Goal: Transaction & Acquisition: Obtain resource

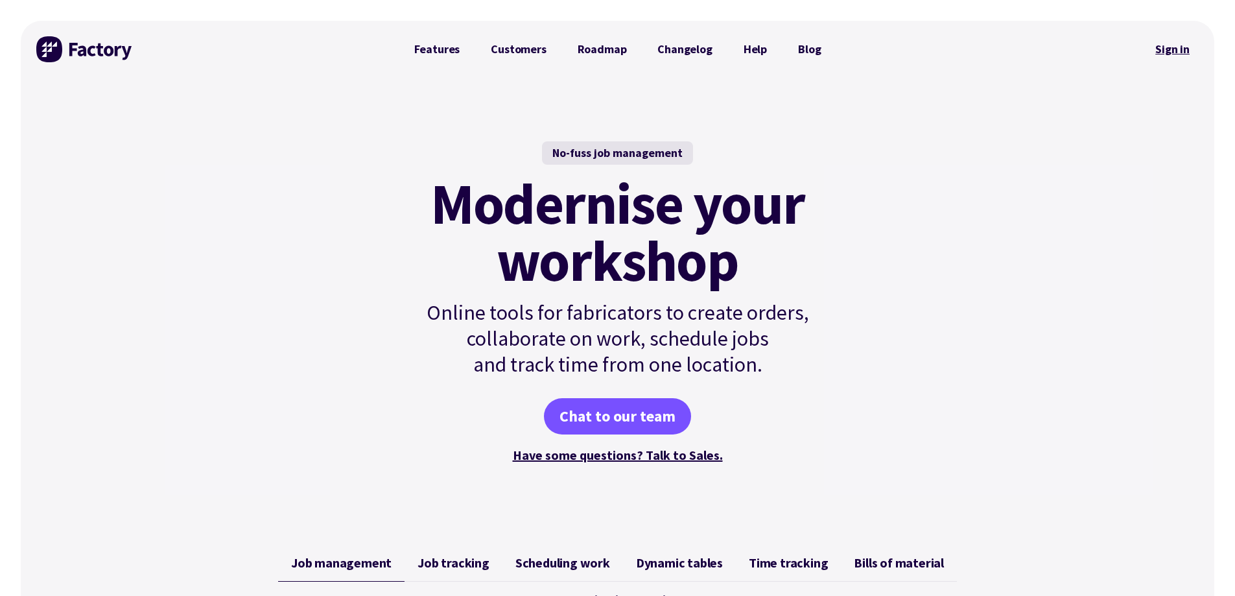
click at [1181, 52] on link "Sign in" at bounding box center [1172, 49] width 52 height 30
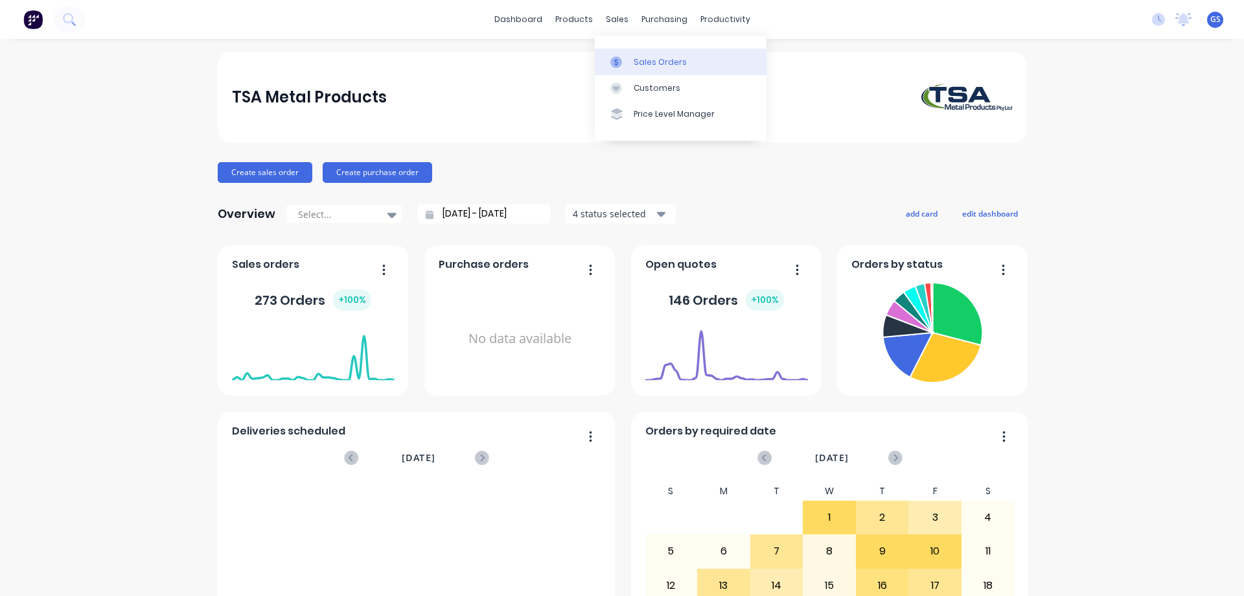
click at [634, 67] on div "Sales Orders" at bounding box center [660, 62] width 53 height 12
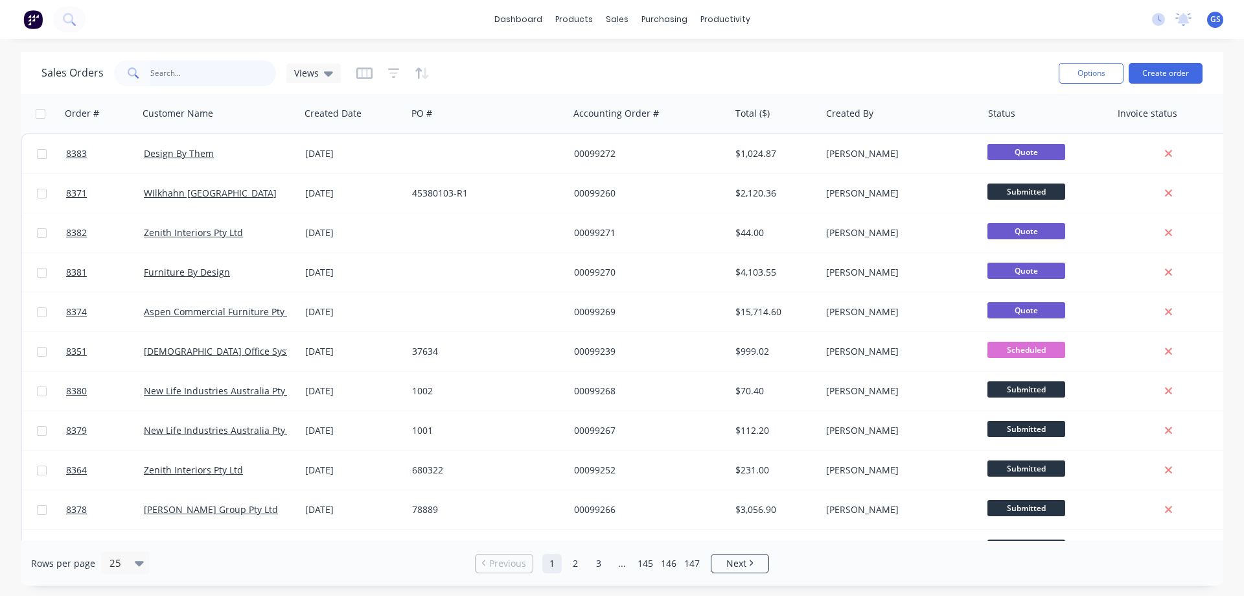
click at [150, 77] on input "text" at bounding box center [213, 73] width 126 height 26
click at [209, 70] on input "text" at bounding box center [213, 73] width 126 height 26
type input "99108"
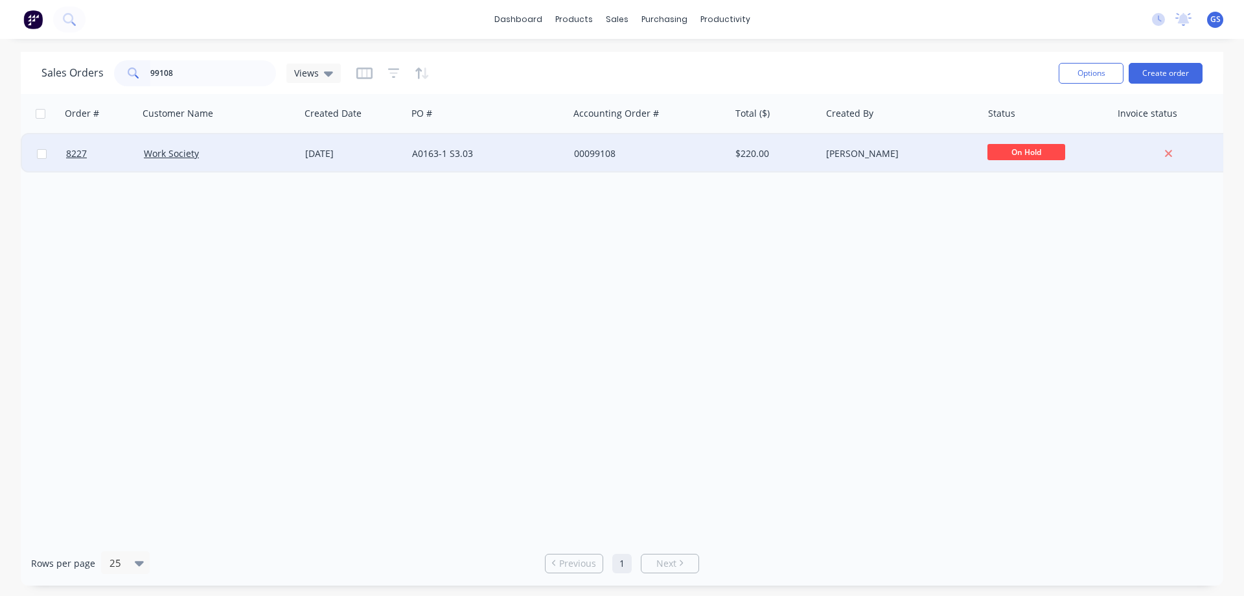
click at [210, 159] on div "Work Society" at bounding box center [216, 153] width 144 height 13
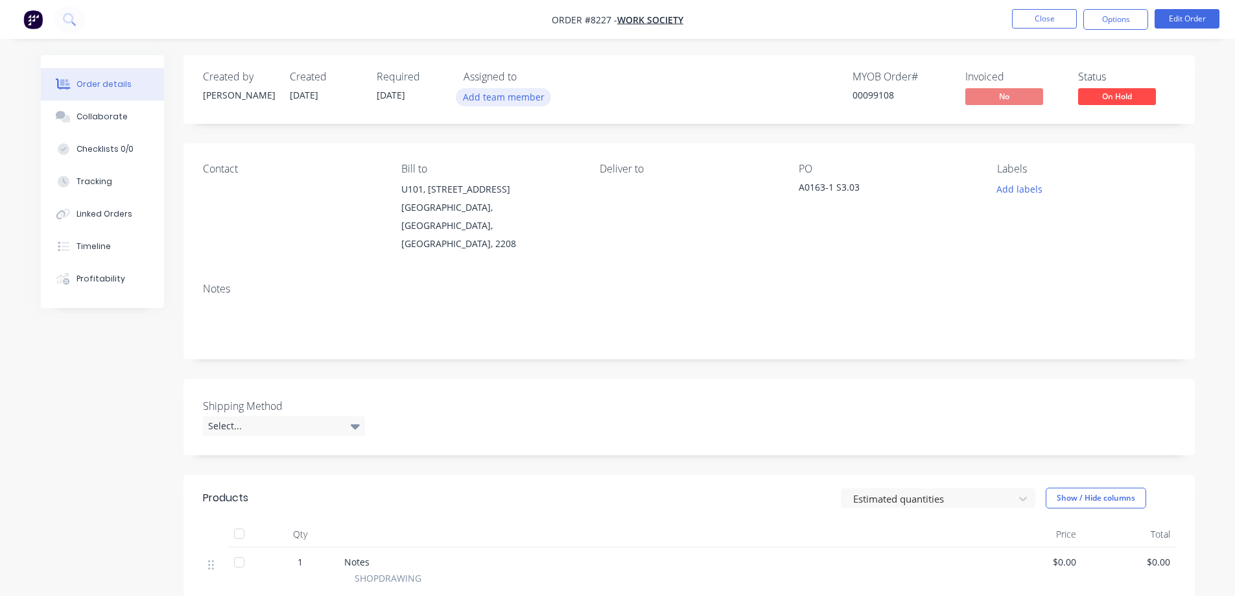
click at [492, 97] on button "Add team member" at bounding box center [503, 96] width 95 height 17
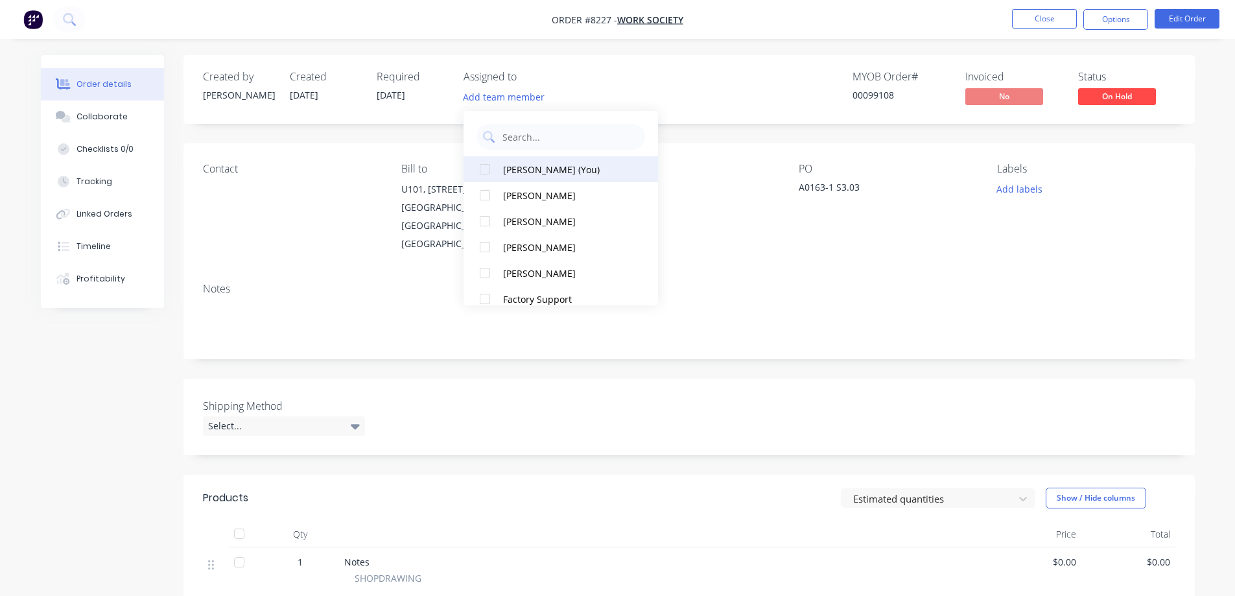
click at [516, 167] on div "[PERSON_NAME] (You)" at bounding box center [568, 170] width 130 height 14
click at [353, 134] on div "Created by [PERSON_NAME] Created [DATE] Required [DATE] Assigned to GS MYOB Ord…" at bounding box center [688, 469] width 1011 height 828
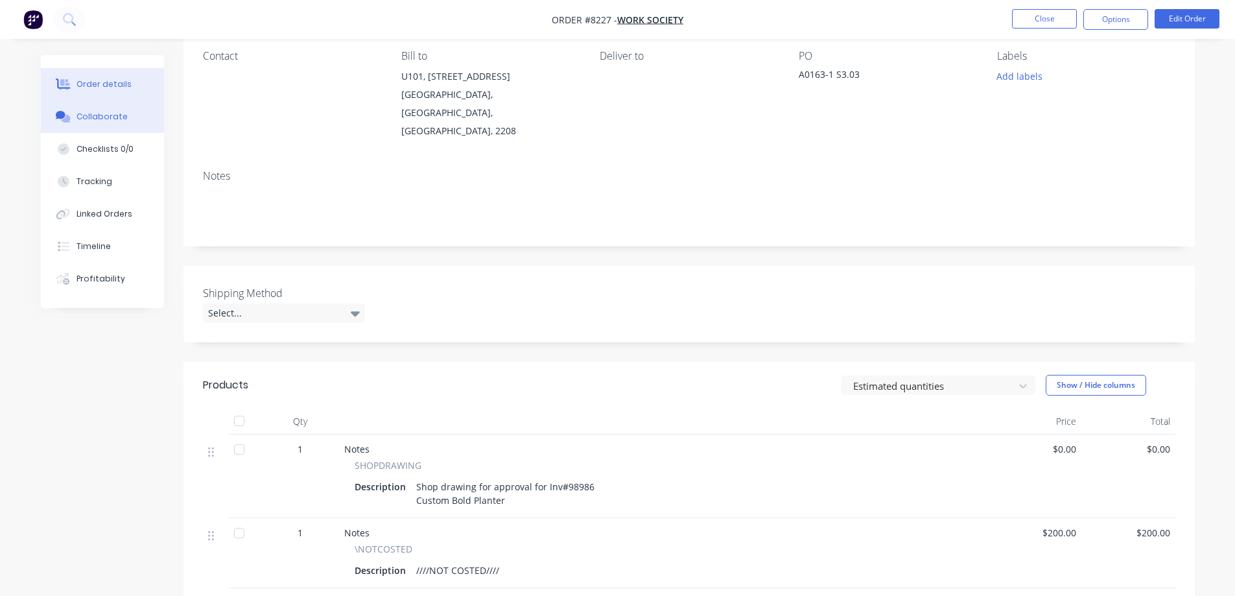
scroll to position [95, 0]
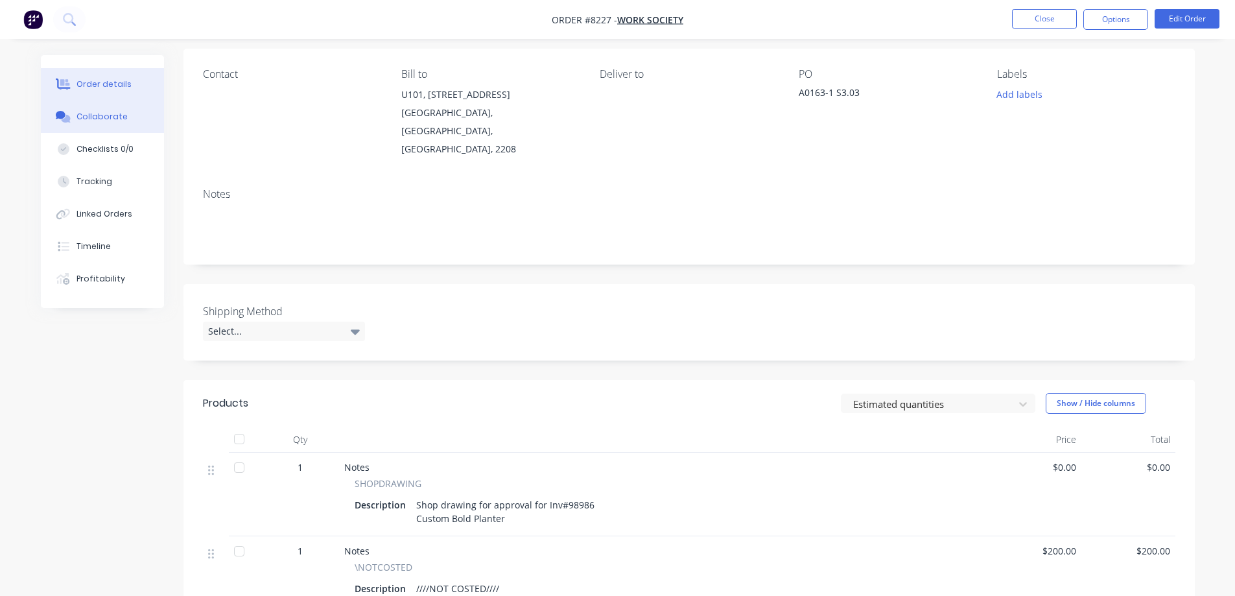
click at [101, 111] on div "Collaborate" at bounding box center [101, 117] width 51 height 12
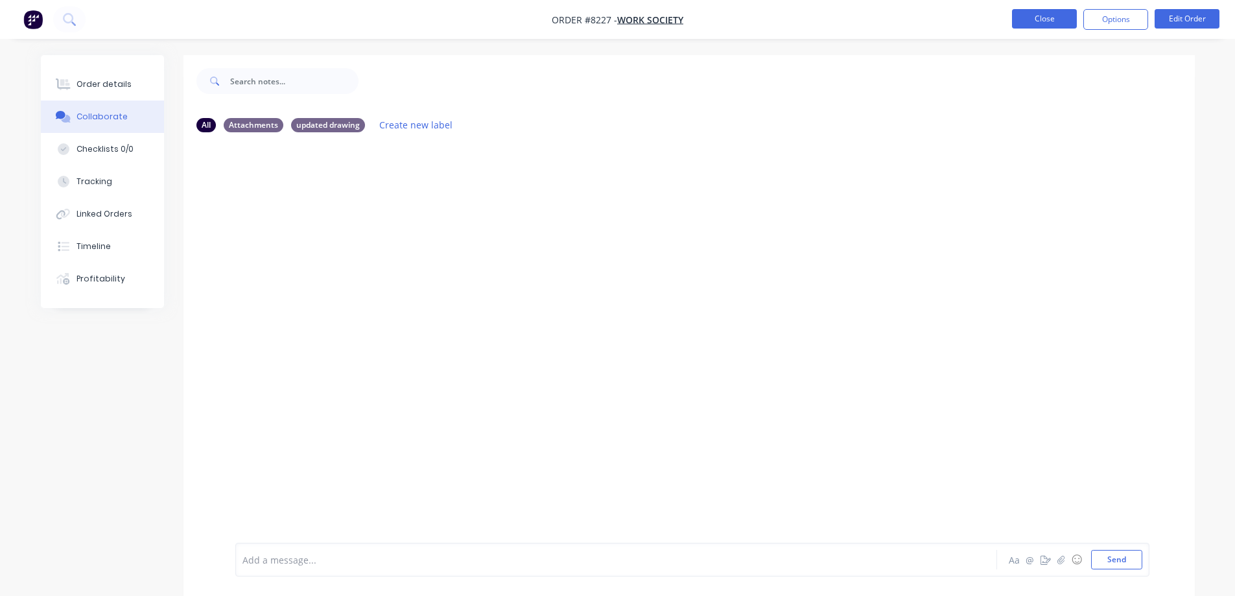
click at [1029, 16] on button "Close" at bounding box center [1044, 18] width 65 height 19
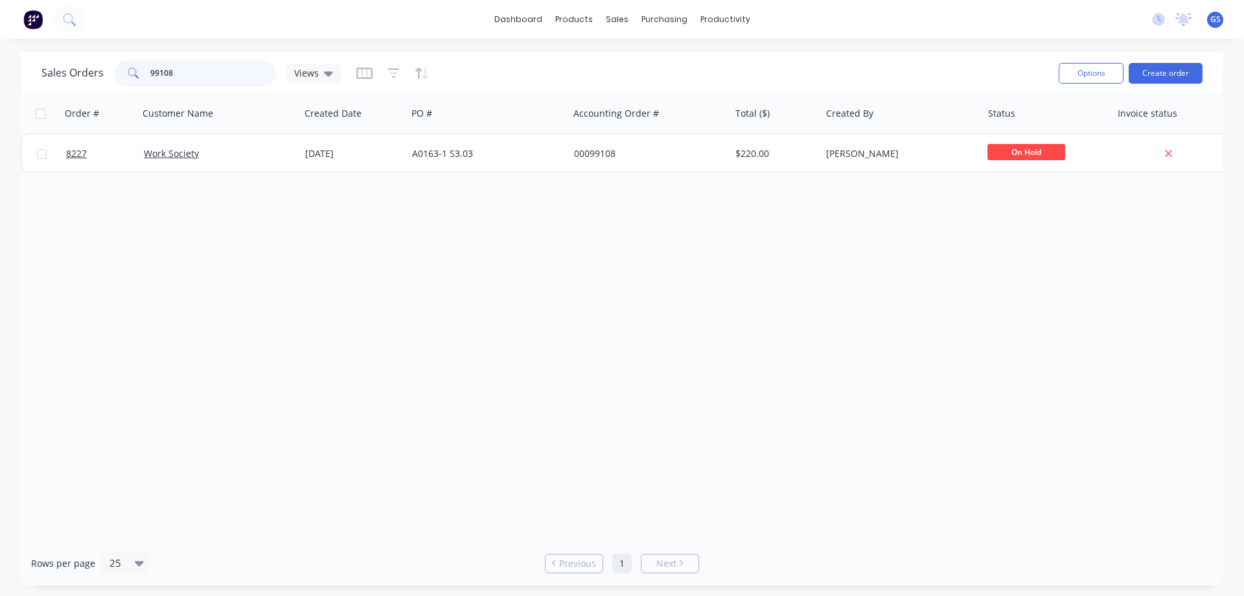
drag, startPoint x: 178, startPoint y: 72, endPoint x: 102, endPoint y: 74, distance: 76.5
click at [102, 74] on div "Sales Orders 99108 Views" at bounding box center [190, 73] width 299 height 26
type input "98986"
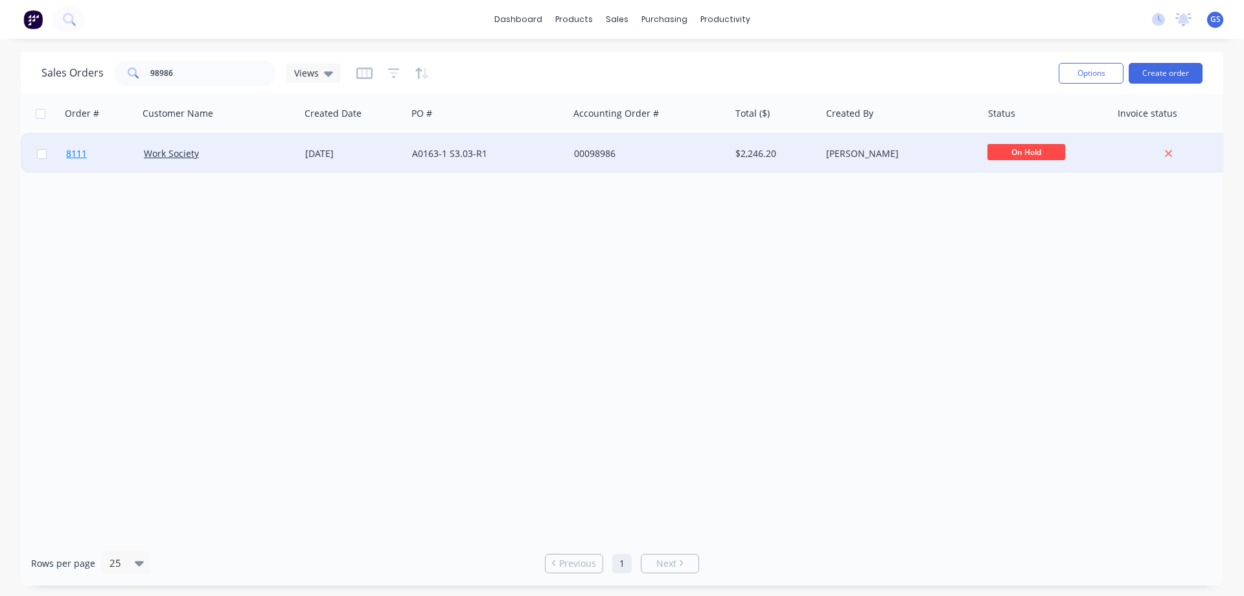
click at [134, 165] on link "8111" at bounding box center [105, 153] width 78 height 39
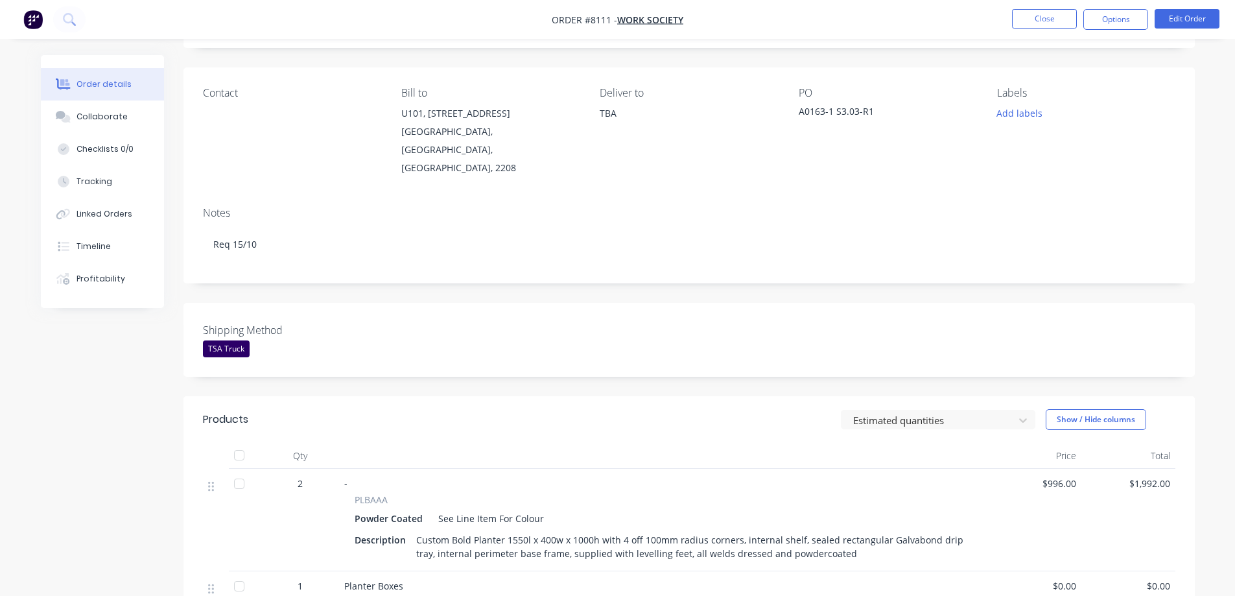
scroll to position [194, 0]
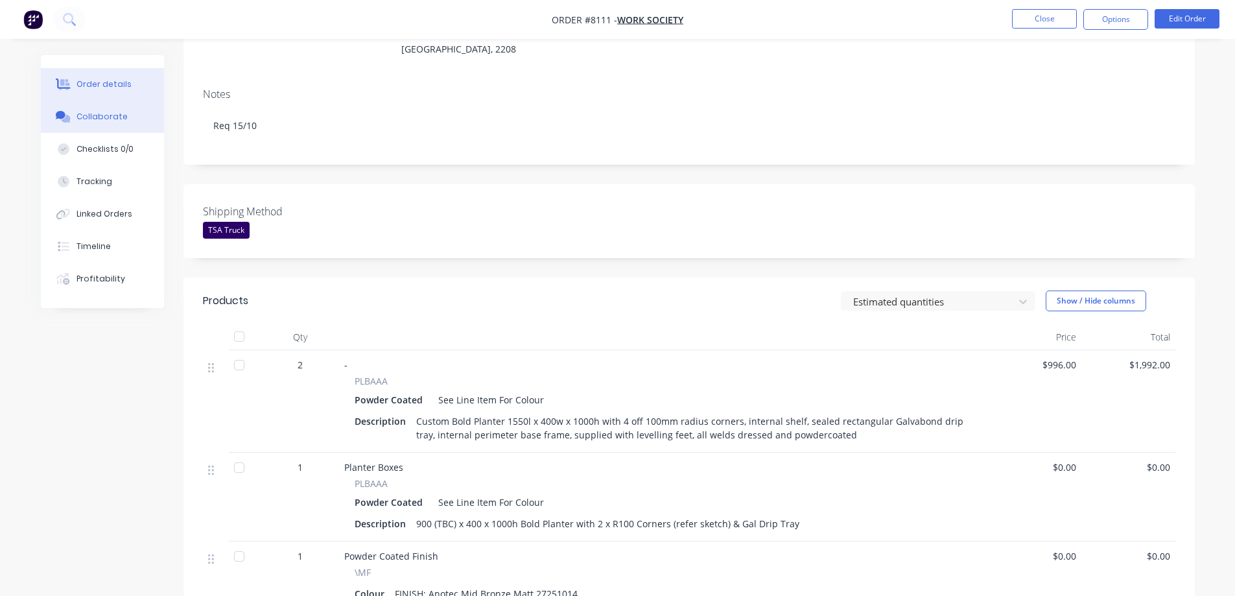
click at [110, 117] on div "Collaborate" at bounding box center [101, 117] width 51 height 12
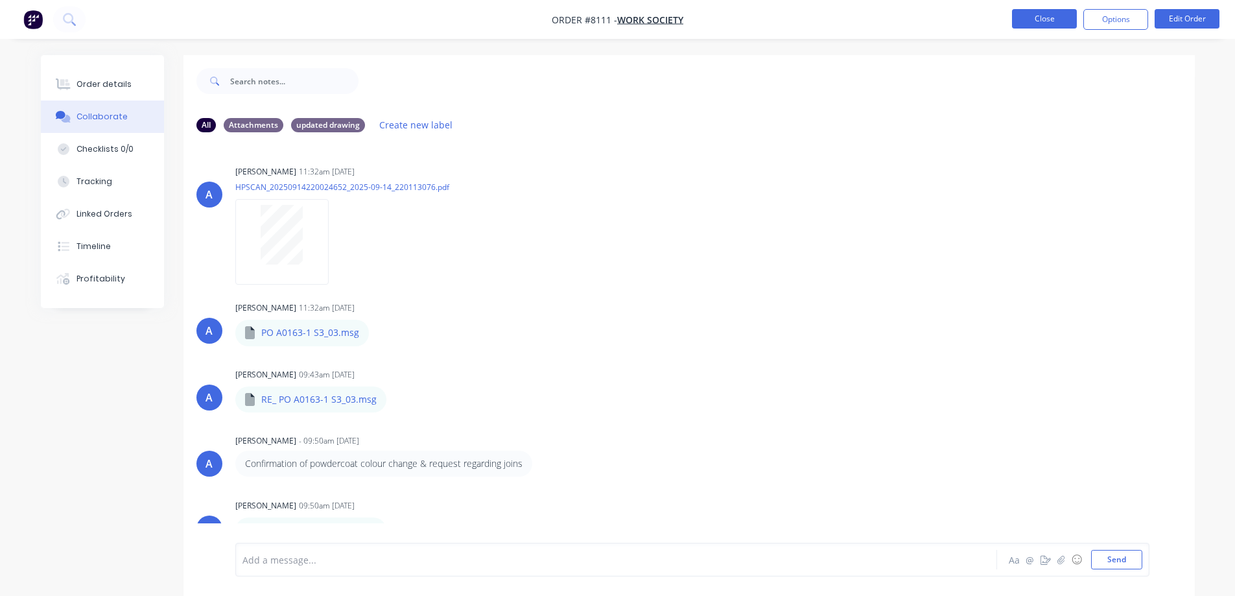
click at [1040, 19] on button "Close" at bounding box center [1044, 18] width 65 height 19
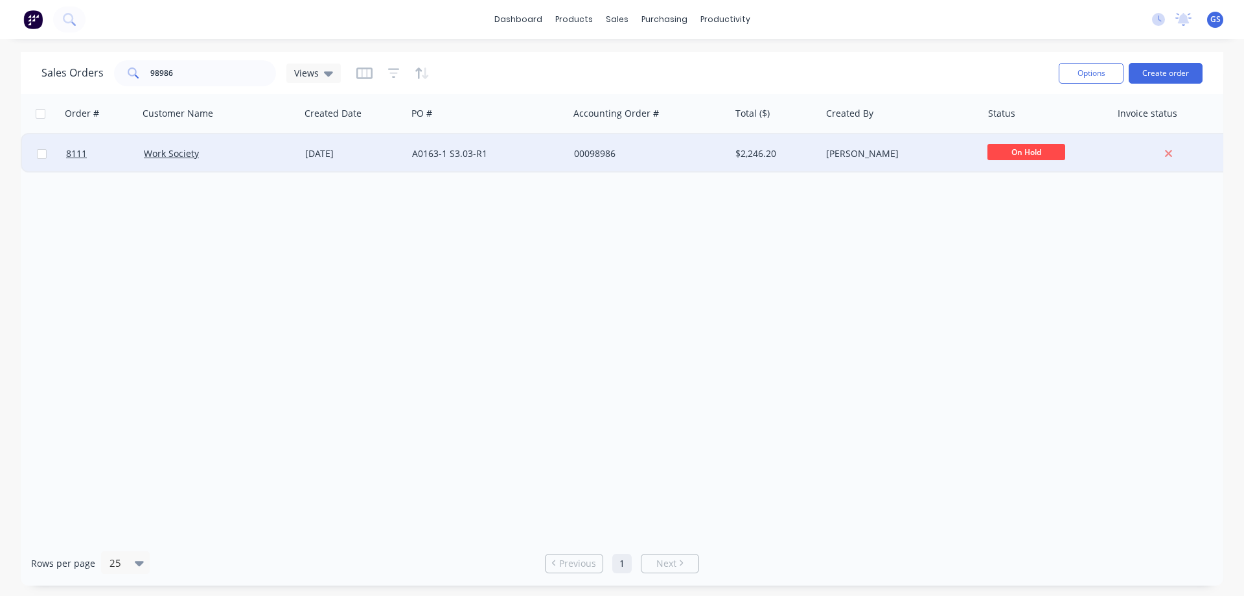
click at [209, 161] on div "Work Society" at bounding box center [219, 153] width 161 height 39
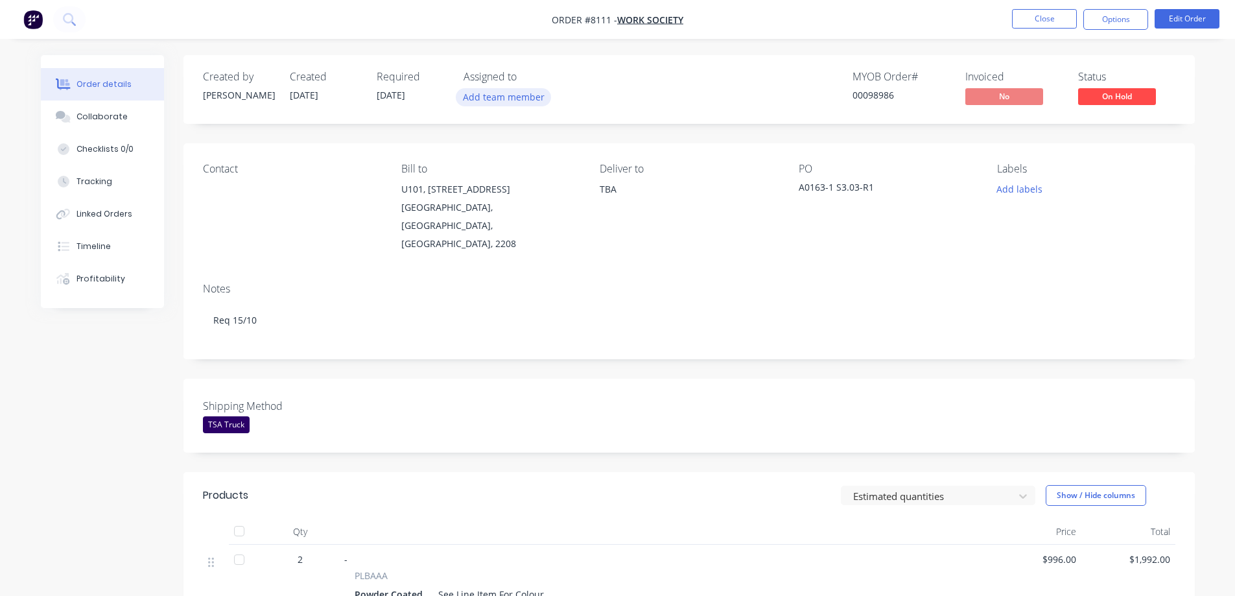
click at [501, 96] on button "Add team member" at bounding box center [503, 96] width 95 height 17
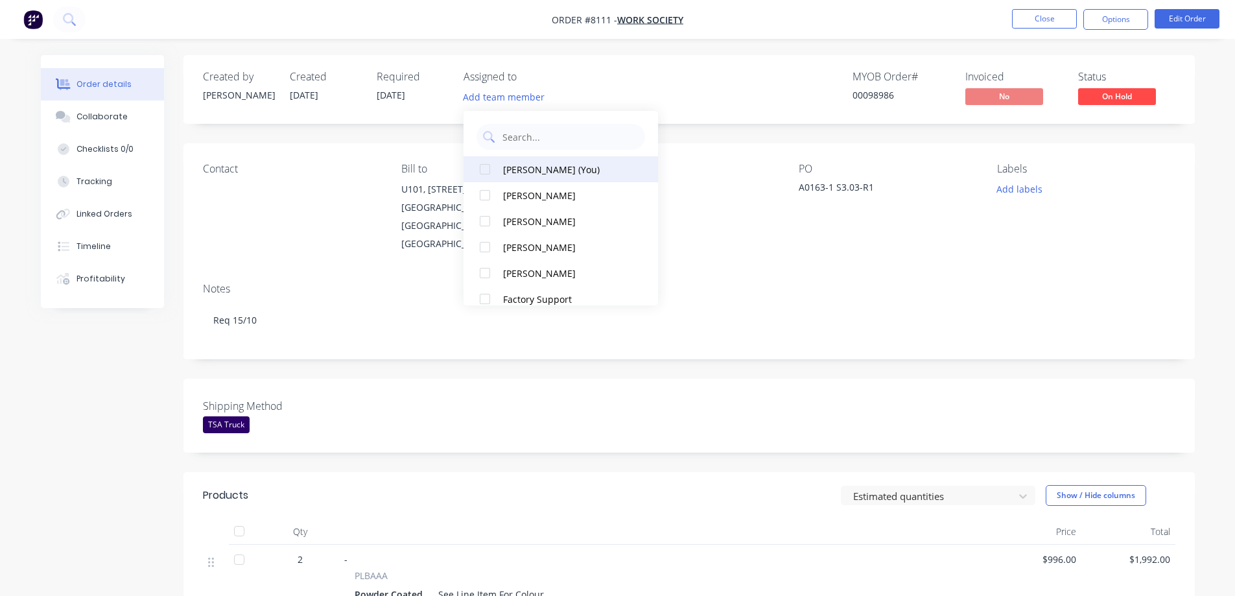
click at [509, 171] on div "[PERSON_NAME] (You)" at bounding box center [568, 170] width 130 height 14
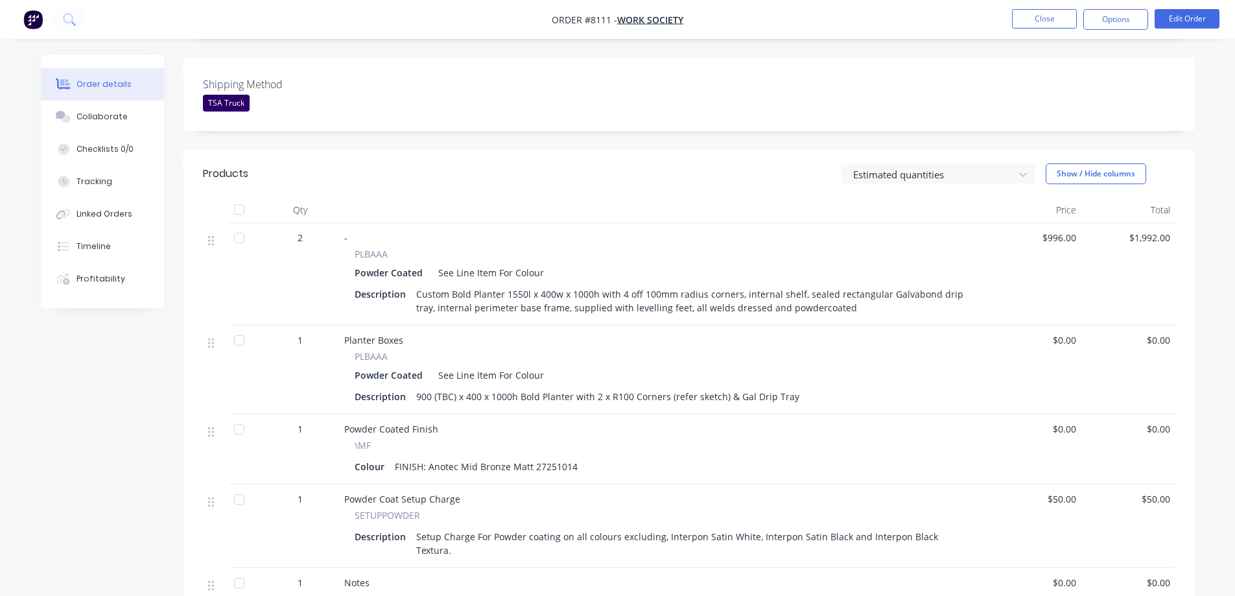
scroll to position [324, 0]
click at [86, 113] on div "Collaborate" at bounding box center [101, 117] width 51 height 12
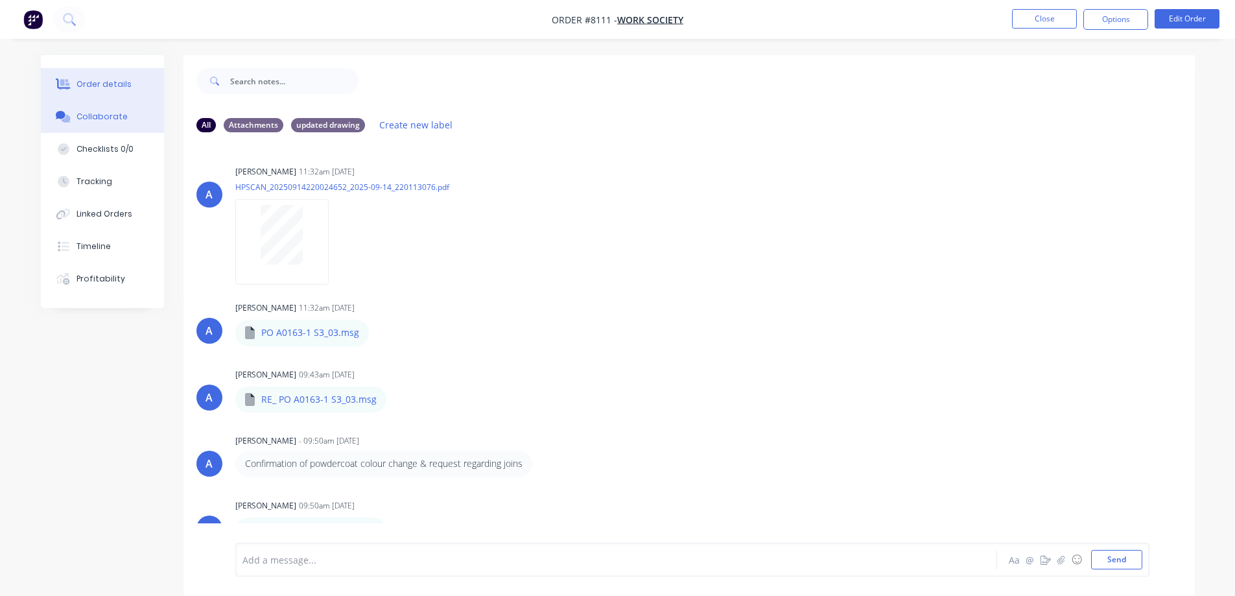
drag, startPoint x: 76, startPoint y: 80, endPoint x: 99, endPoint y: 93, distance: 26.7
click at [76, 80] on button "Order details" at bounding box center [102, 84] width 123 height 32
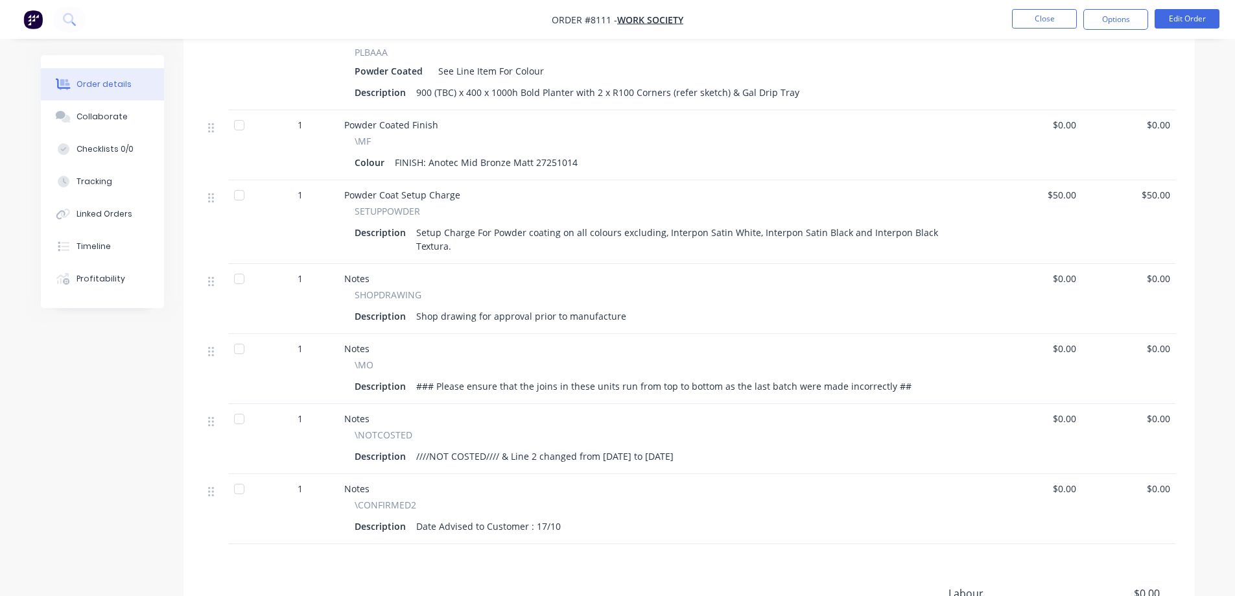
scroll to position [648, 0]
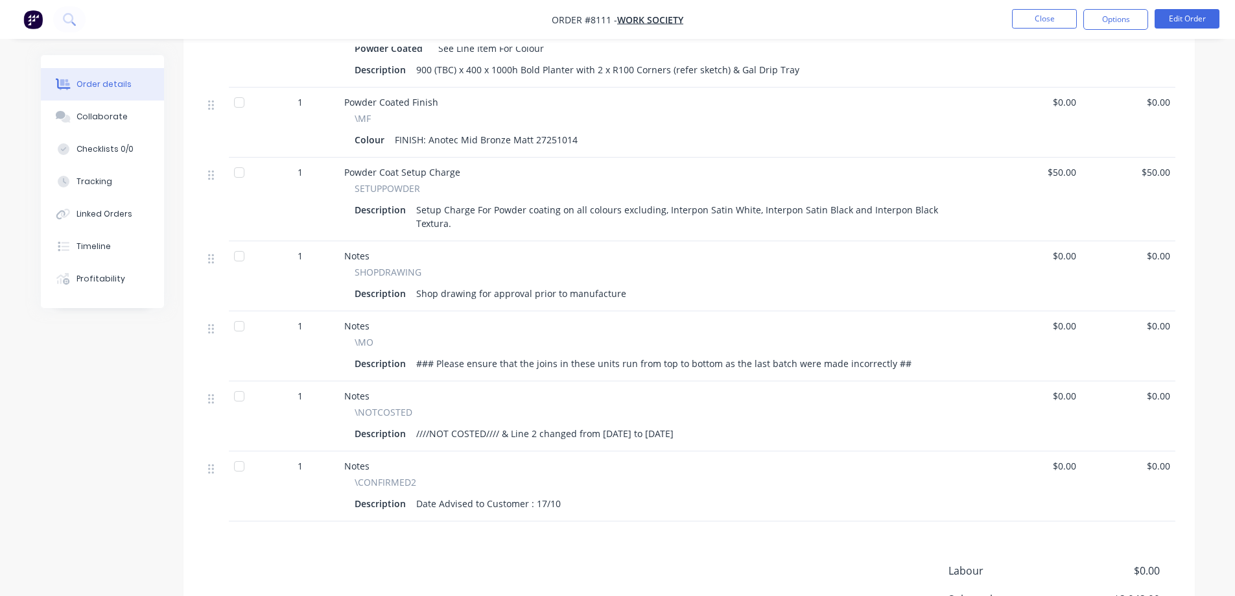
click at [240, 453] on div at bounding box center [239, 466] width 26 height 26
click at [234, 383] on div at bounding box center [239, 396] width 26 height 26
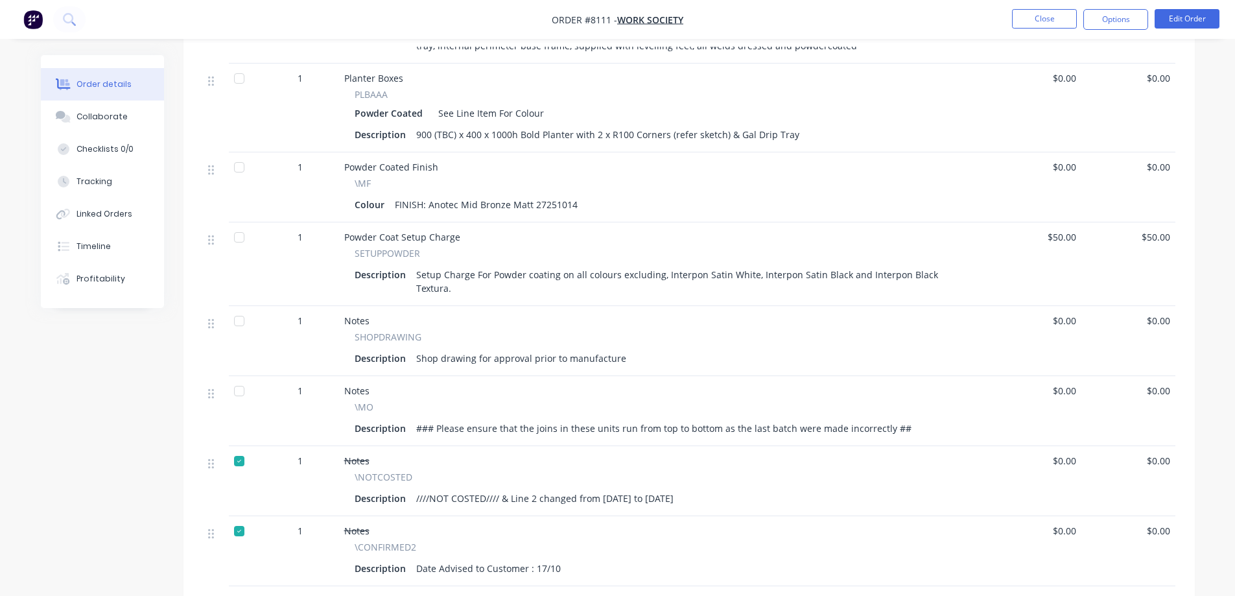
click at [236, 308] on div at bounding box center [239, 321] width 26 height 26
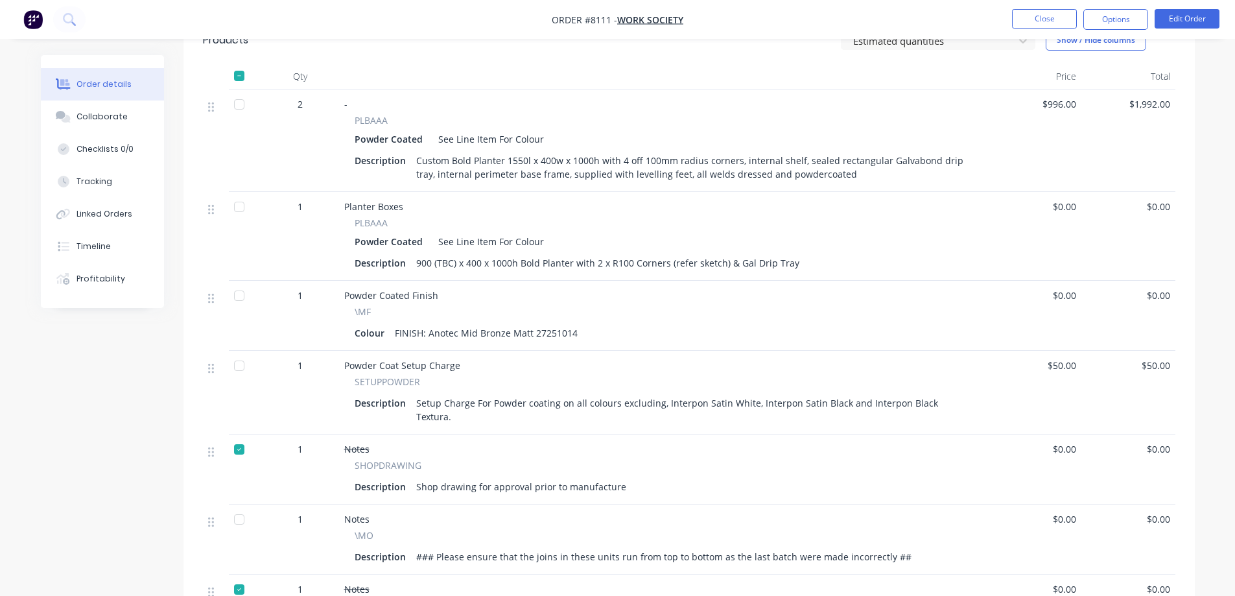
scroll to position [454, 0]
click at [240, 354] on div at bounding box center [239, 367] width 26 height 26
click at [240, 284] on div at bounding box center [239, 297] width 26 height 26
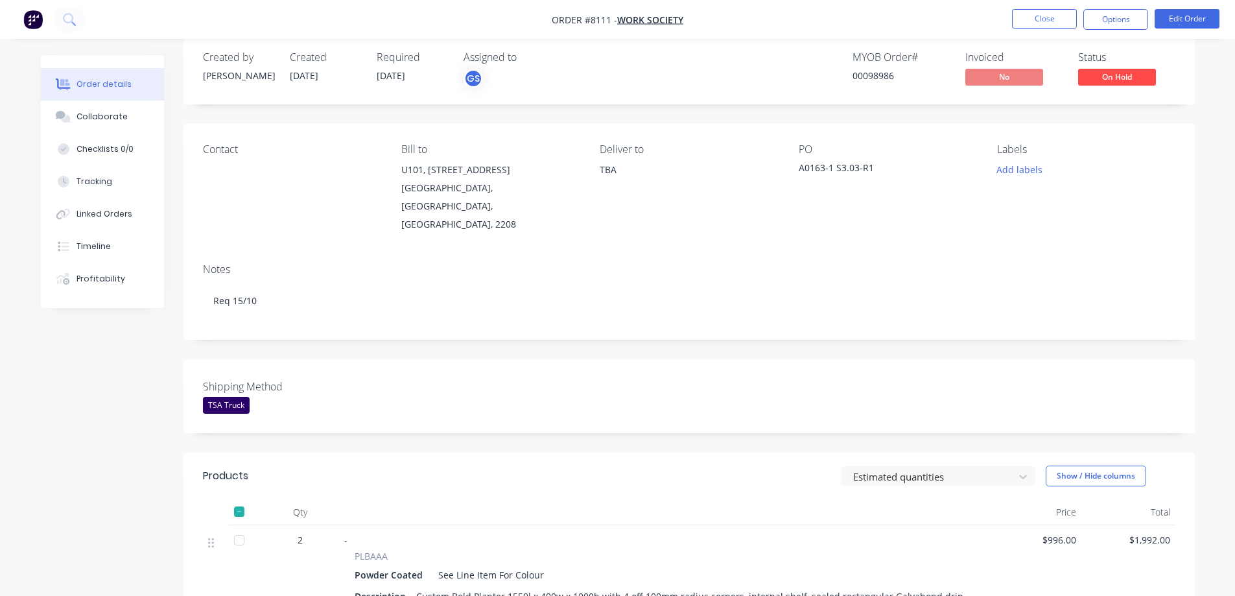
scroll to position [0, 0]
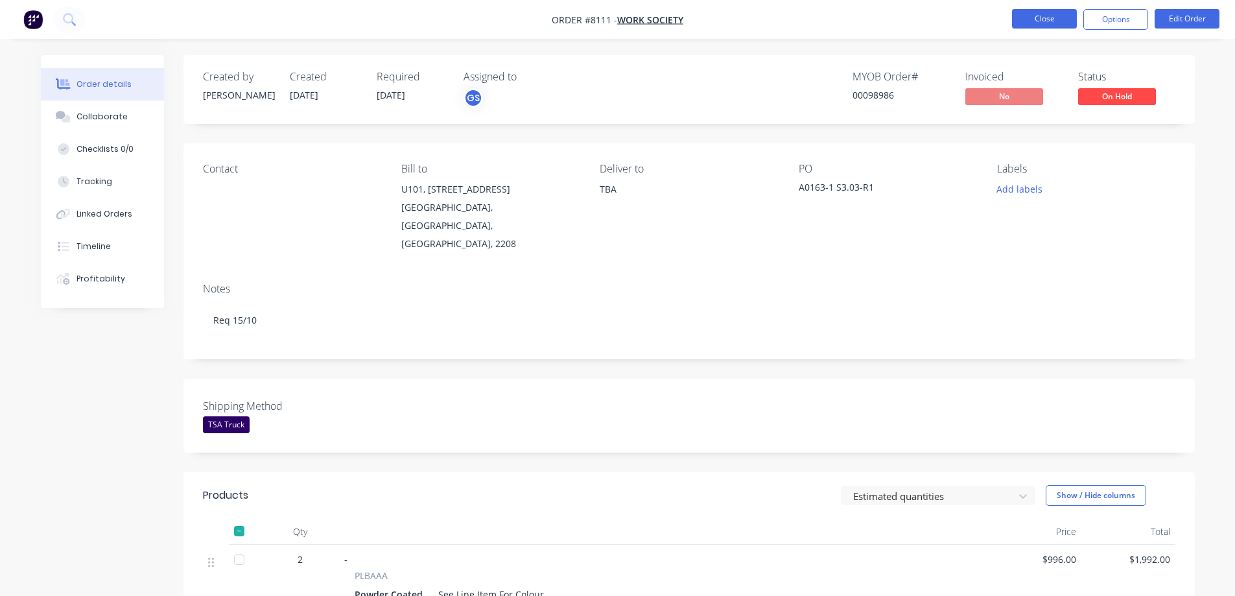
click at [1027, 17] on button "Close" at bounding box center [1044, 18] width 65 height 19
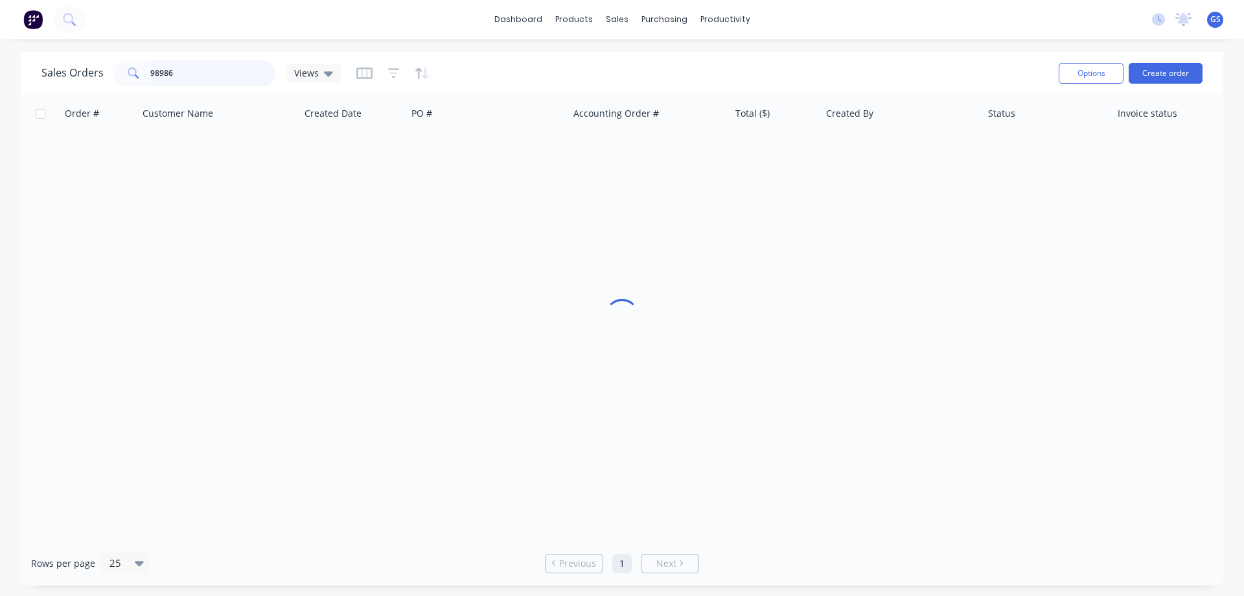
drag, startPoint x: 178, startPoint y: 74, endPoint x: 103, endPoint y: 75, distance: 74.5
click at [103, 75] on div "Sales Orders 98986 Views" at bounding box center [190, 73] width 299 height 26
type input "98530"
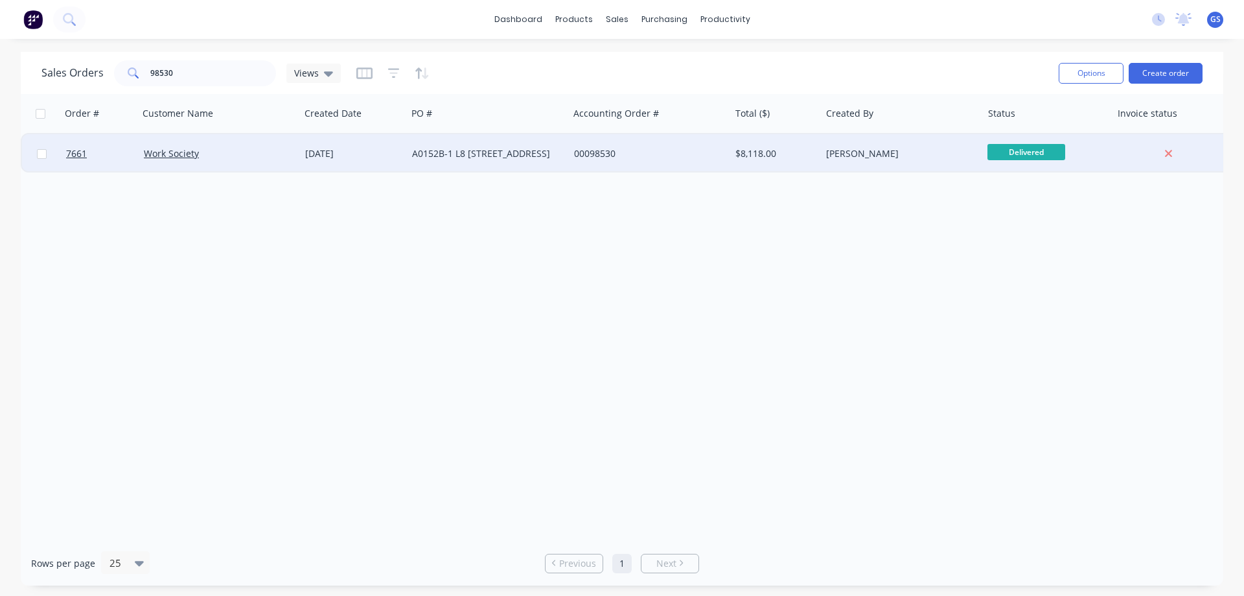
click at [220, 161] on div "Work Society" at bounding box center [219, 153] width 161 height 39
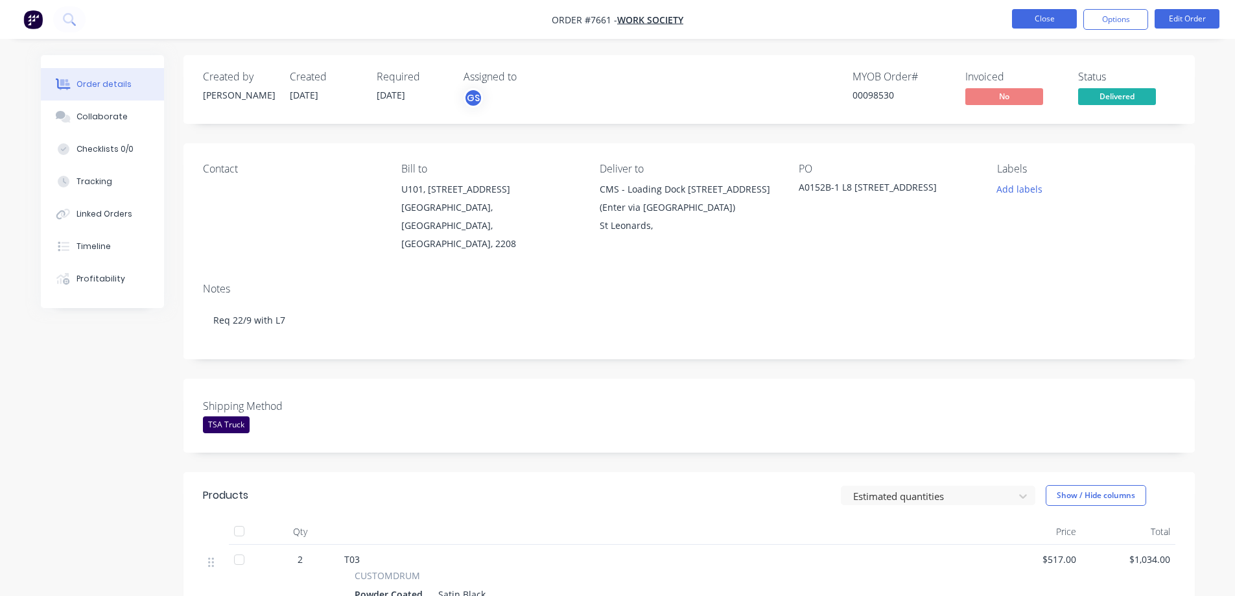
click at [1036, 18] on button "Close" at bounding box center [1044, 18] width 65 height 19
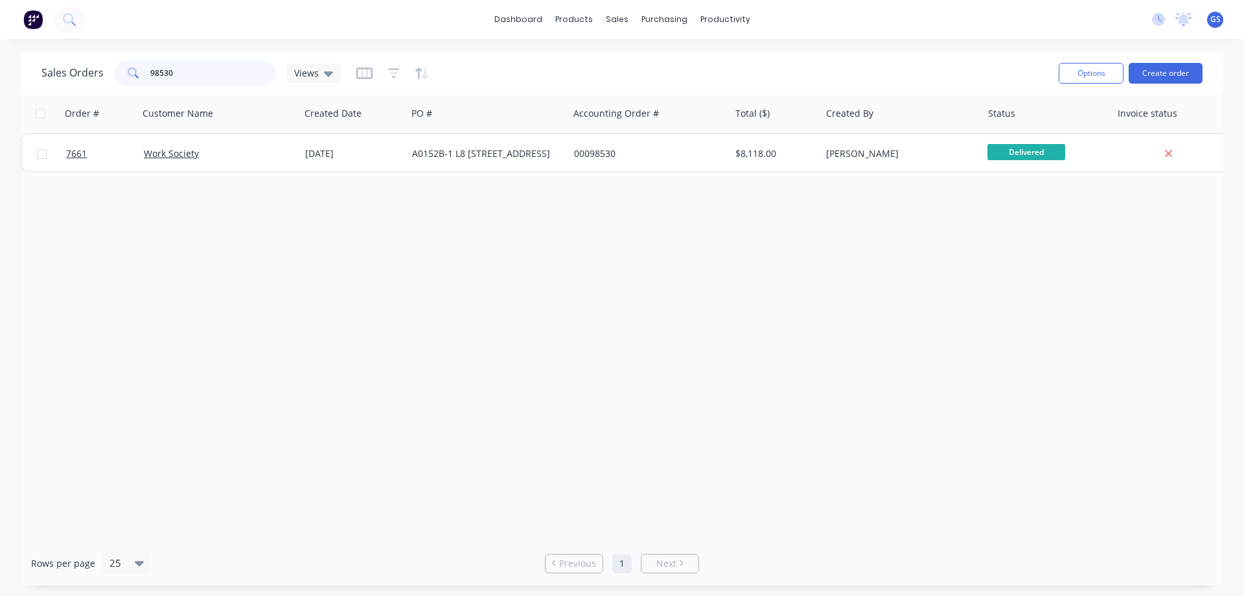
drag, startPoint x: 181, startPoint y: 76, endPoint x: 115, endPoint y: 73, distance: 66.2
click at [116, 73] on div "98530" at bounding box center [195, 73] width 162 height 26
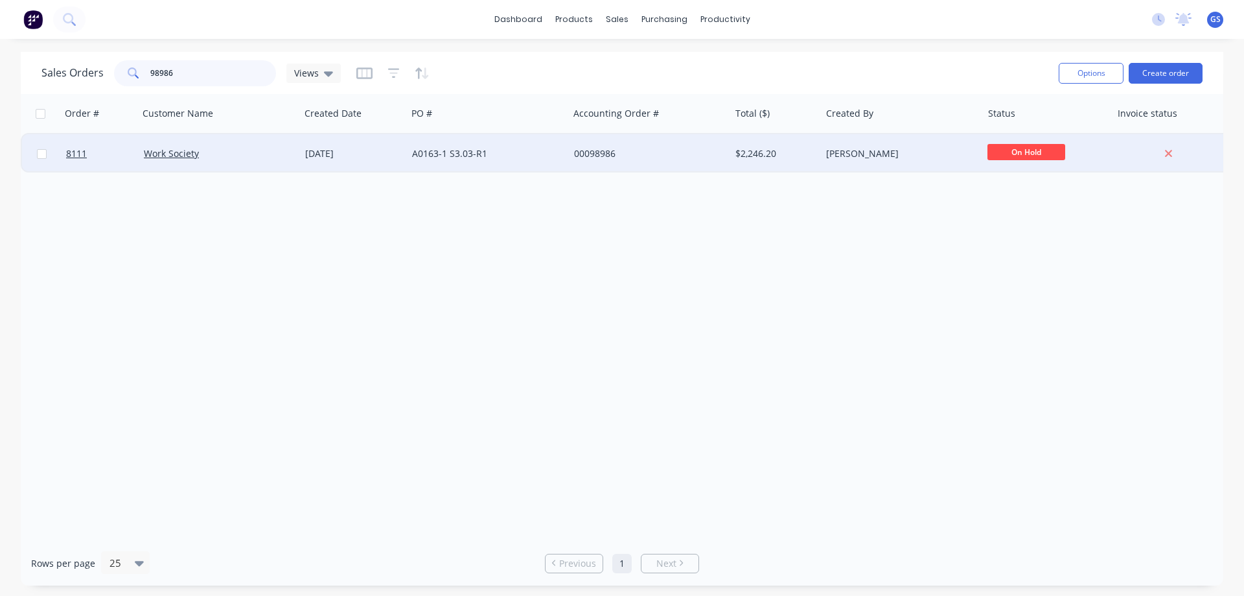
type input "98986"
click at [209, 165] on div "Work Society" at bounding box center [219, 153] width 161 height 39
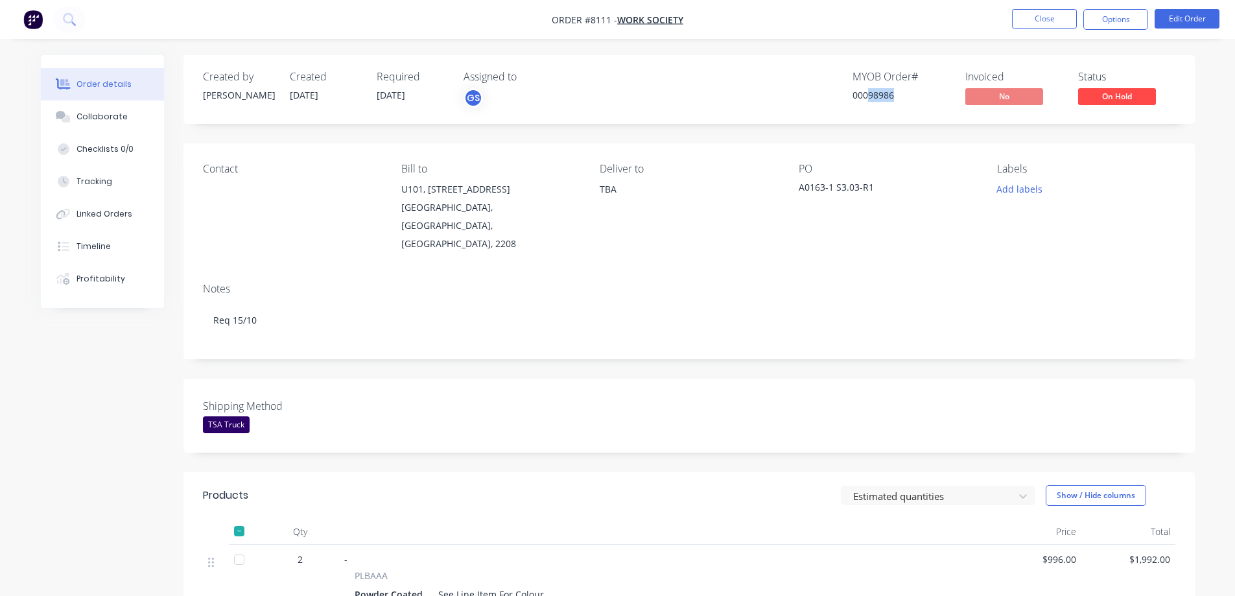
drag, startPoint x: 868, startPoint y: 95, endPoint x: 893, endPoint y: 114, distance: 31.9
click at [893, 114] on div "Created by [PERSON_NAME] Created [DATE] Required [DATE] Assigned to GS MYOB Ord…" at bounding box center [688, 89] width 1011 height 69
copy div "98986"
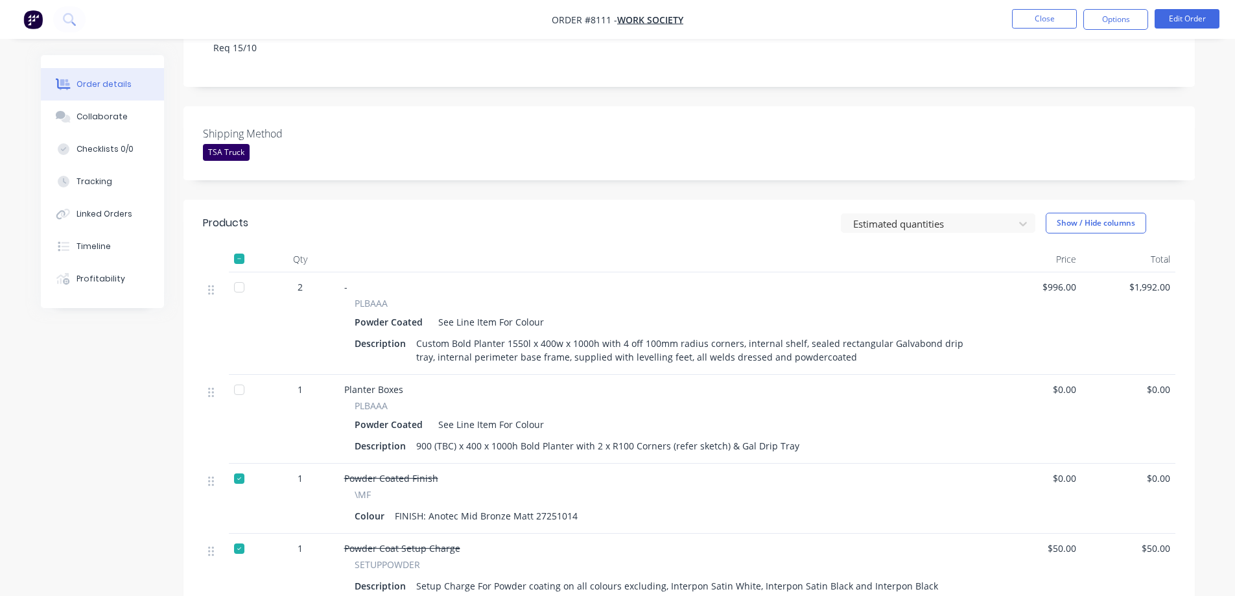
scroll to position [324, 0]
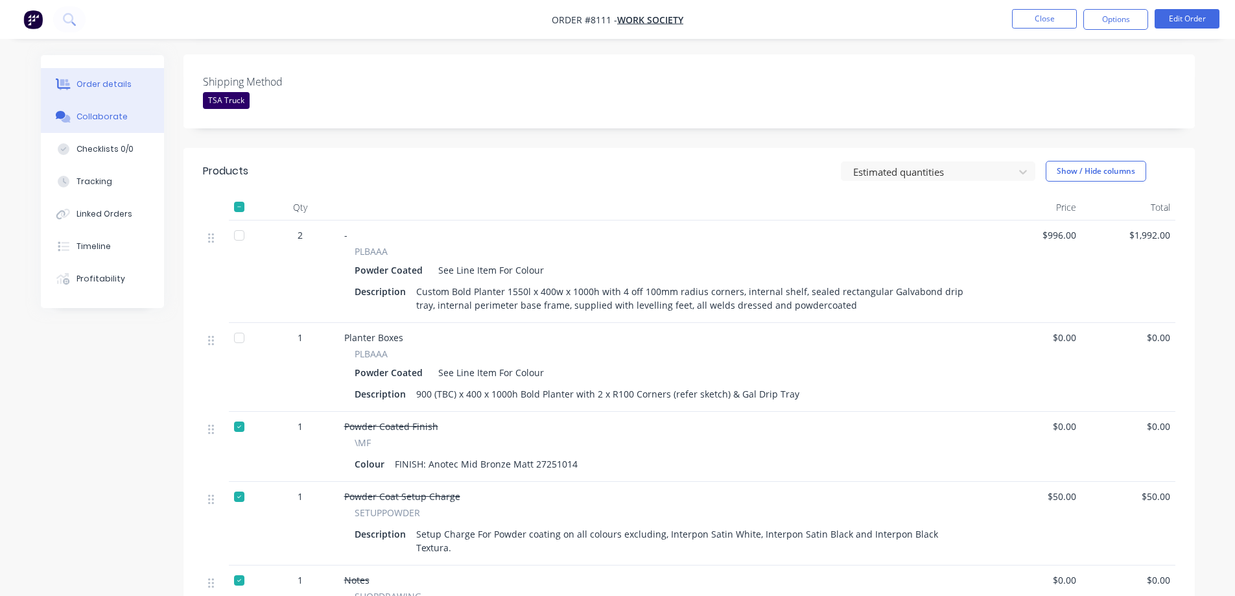
click at [131, 120] on button "Collaborate" at bounding box center [102, 116] width 123 height 32
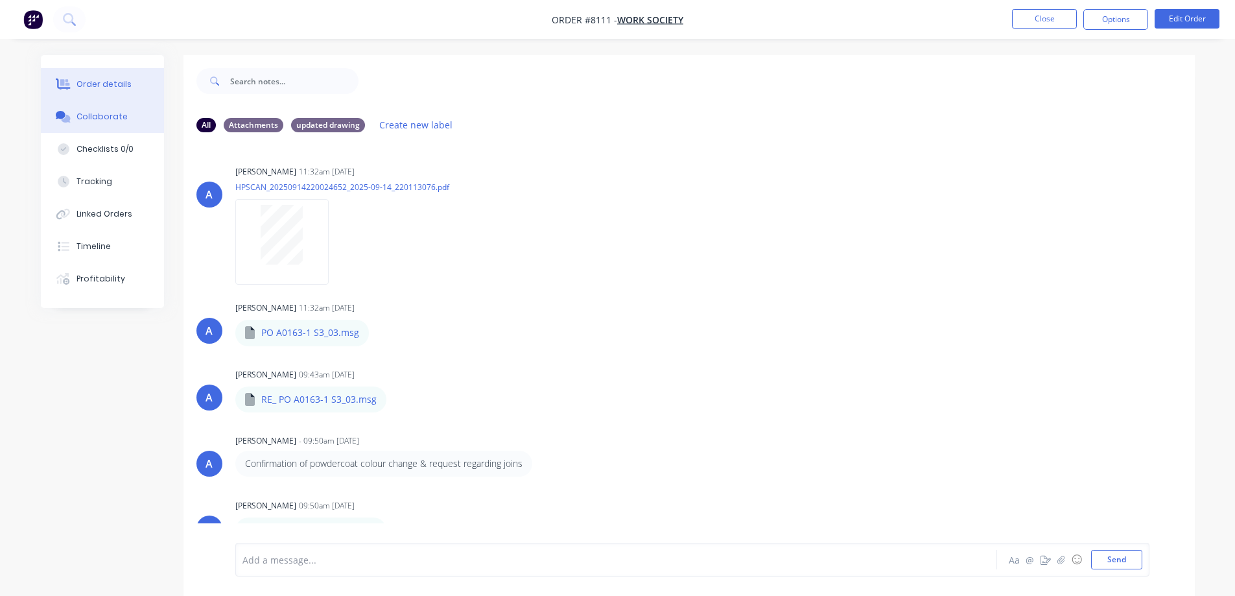
click at [100, 85] on div "Order details" at bounding box center [103, 84] width 55 height 12
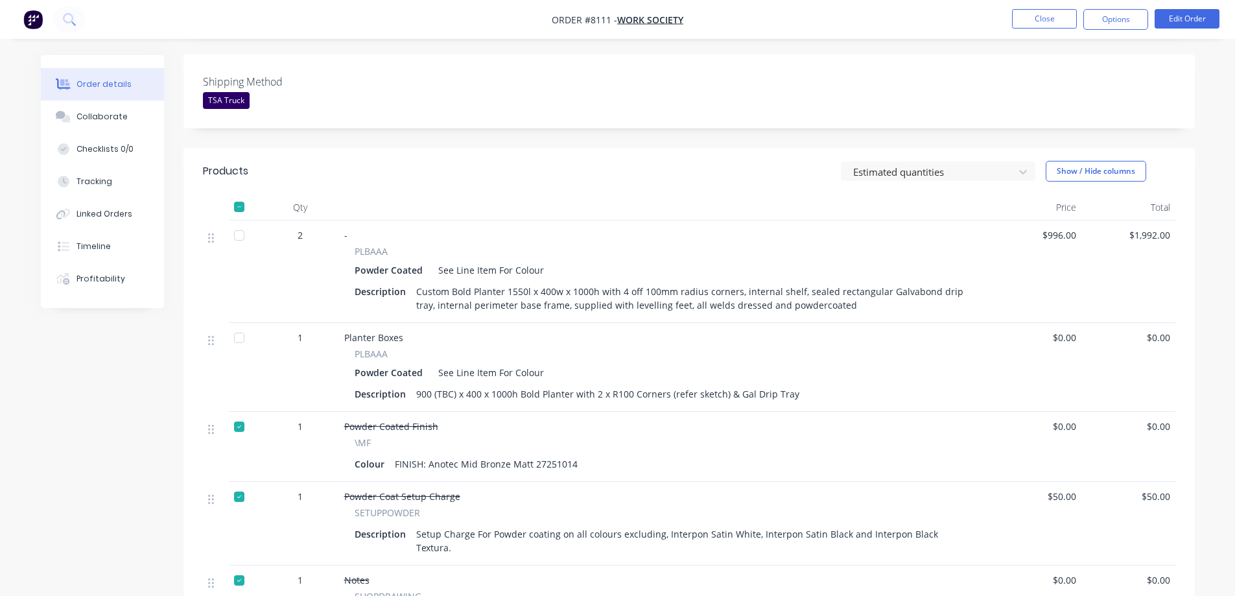
scroll to position [259, 0]
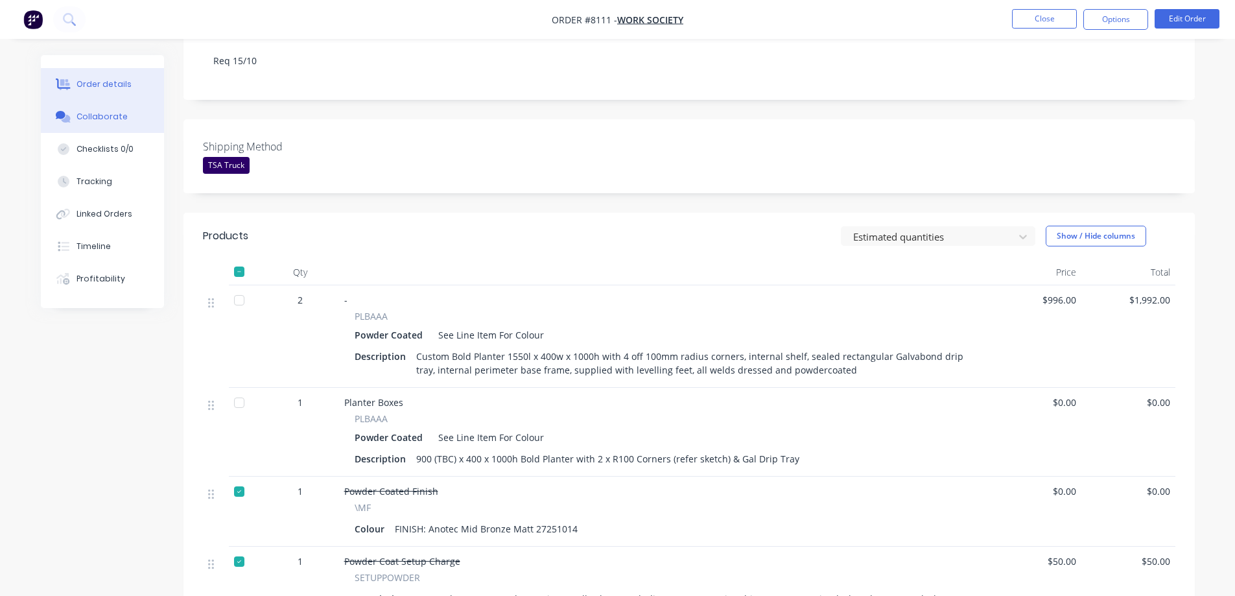
click at [104, 117] on div "Collaborate" at bounding box center [101, 117] width 51 height 12
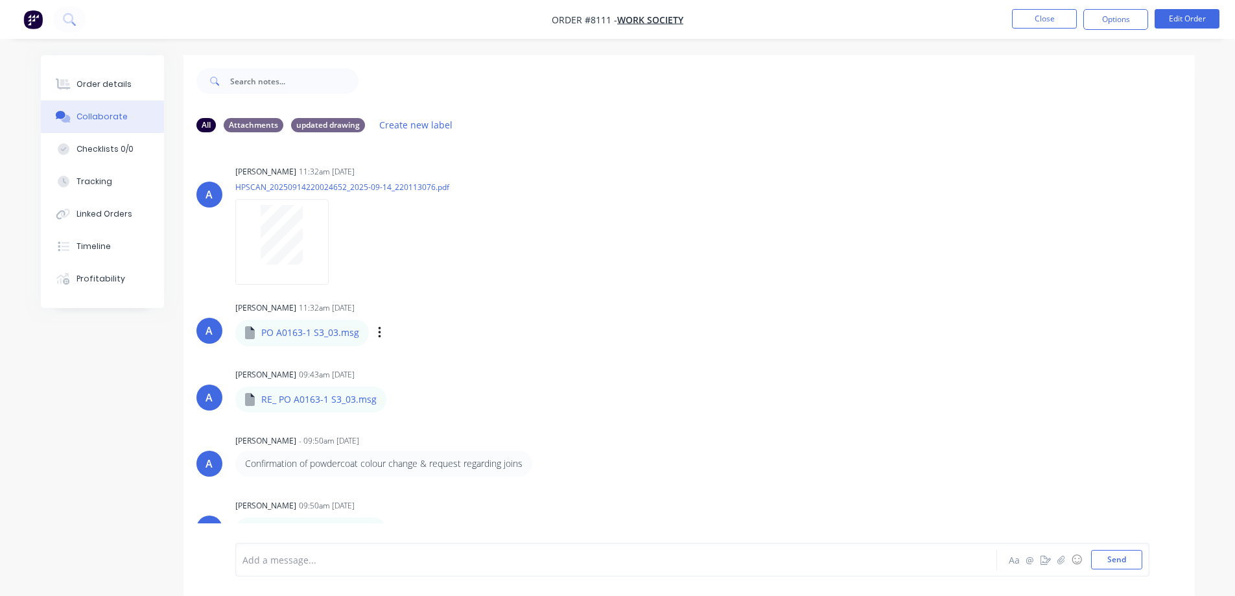
click at [381, 331] on div "Labels Download" at bounding box center [447, 332] width 146 height 19
click at [378, 332] on icon "button" at bounding box center [379, 333] width 3 height 12
click at [413, 363] on button "Download" at bounding box center [464, 367] width 146 height 29
click at [395, 399] on icon "button" at bounding box center [396, 399] width 3 height 12
click at [441, 431] on button "Download" at bounding box center [482, 433] width 146 height 29
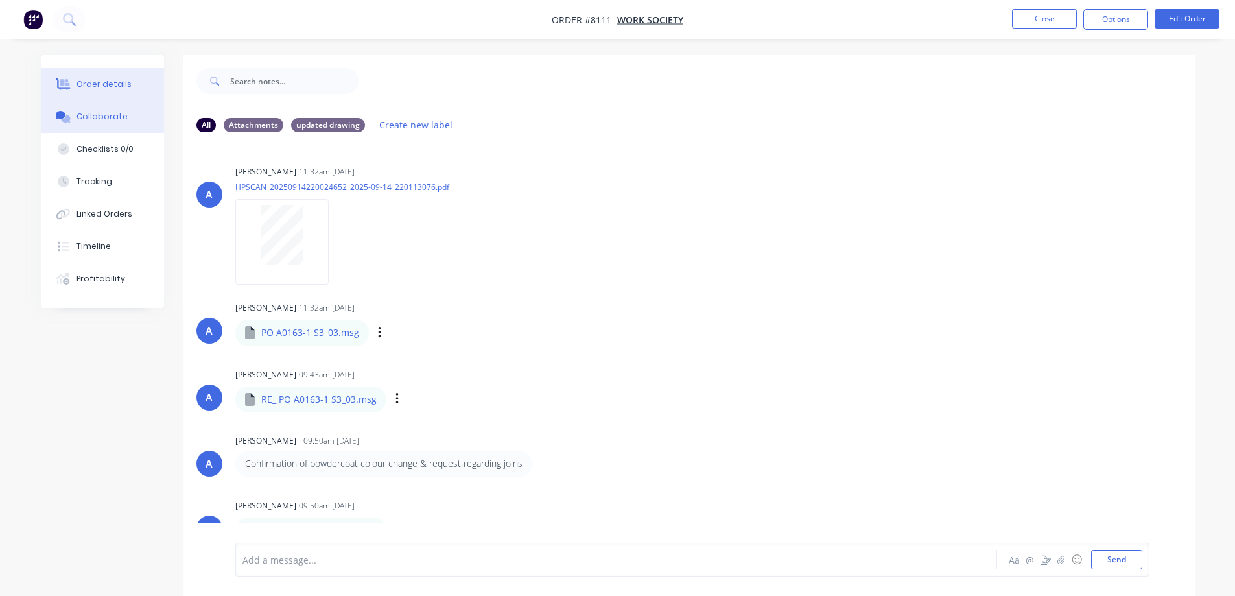
click at [97, 87] on div "Order details" at bounding box center [103, 84] width 55 height 12
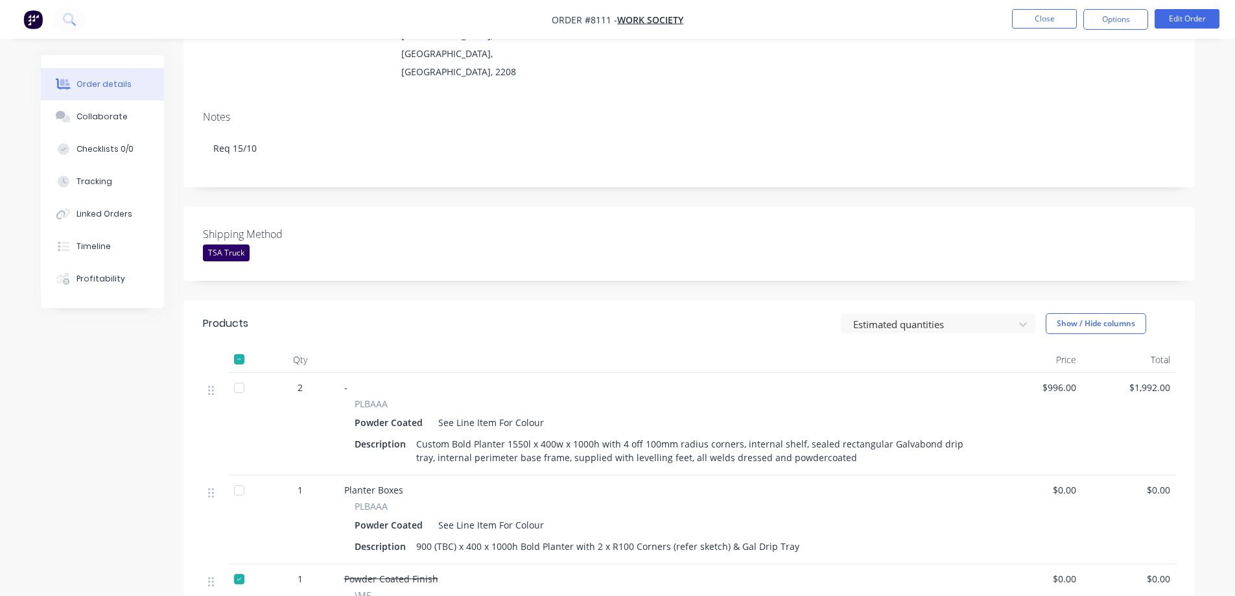
scroll to position [194, 0]
